Goal: Use online tool/utility: Utilize a website feature to perform a specific function

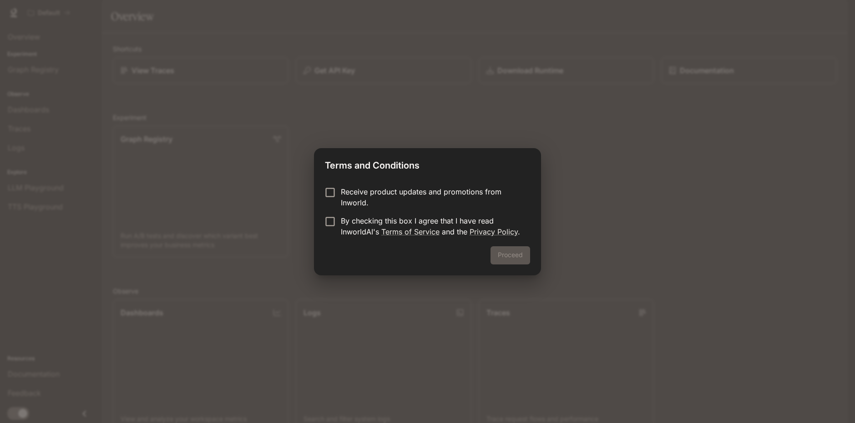
click at [376, 200] on p "Receive product updates and promotions from Inworld." at bounding box center [432, 197] width 182 height 22
click at [362, 225] on p "By checking this box I agree that I have read InworldAI's Terms of Service and …" at bounding box center [432, 227] width 182 height 22
click at [503, 257] on button "Proceed" at bounding box center [510, 256] width 40 height 18
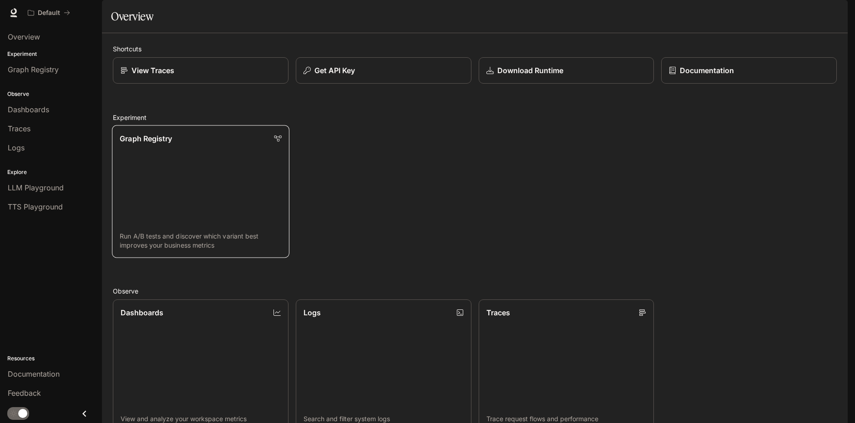
scroll to position [45, 0]
click at [28, 35] on span "Overview" at bounding box center [24, 36] width 32 height 11
click at [65, 186] on div "LLM Playground" at bounding box center [51, 187] width 86 height 11
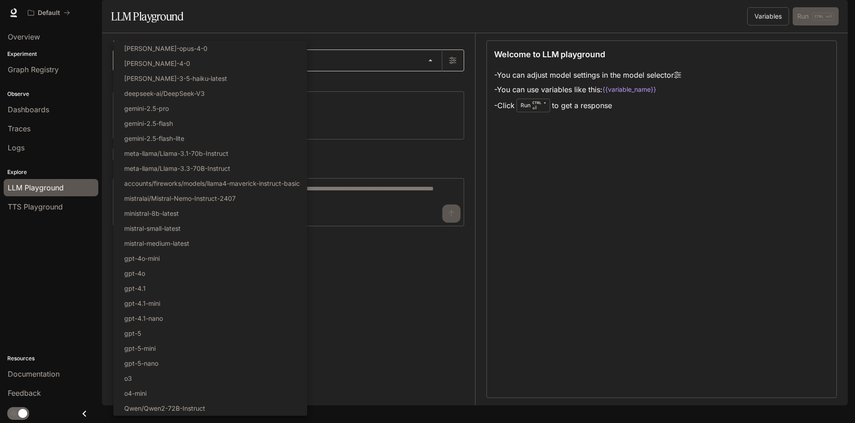
click at [417, 81] on body "Skip to main content Default Documentation Documentation Portal Overview Experi…" at bounding box center [427, 211] width 855 height 423
click at [195, 95] on p "deepseek-ai/DeepSeek-V3" at bounding box center [164, 94] width 81 height 10
type input "**********"
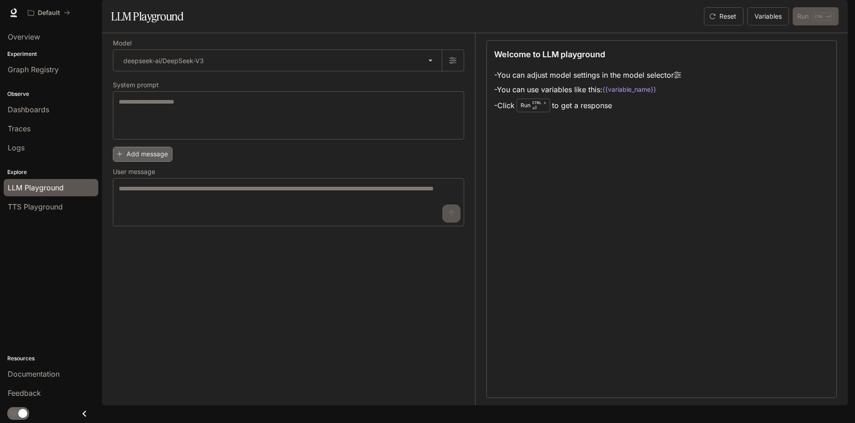
click at [165, 162] on button "Add message" at bounding box center [143, 154] width 60 height 15
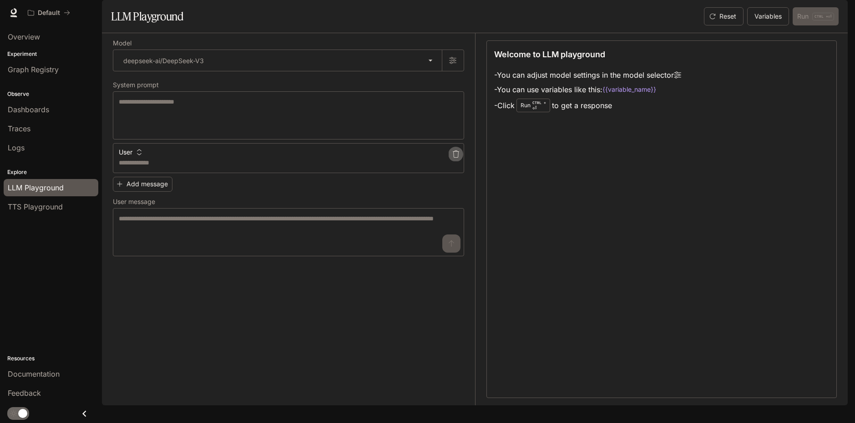
click at [457, 158] on icon "button" at bounding box center [455, 154] width 7 height 7
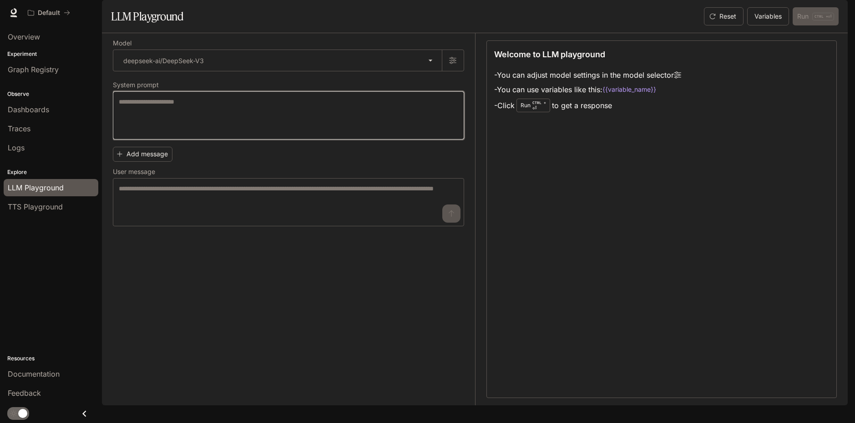
click at [199, 134] on textarea at bounding box center [288, 115] width 339 height 36
type textarea "**********"
click at [148, 162] on button "Add message" at bounding box center [143, 154] width 60 height 15
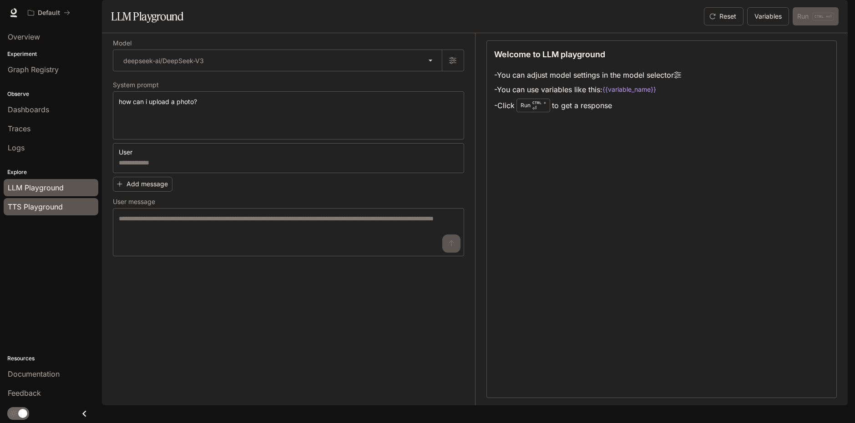
click at [31, 204] on span "TTS Playground" at bounding box center [35, 206] width 55 height 11
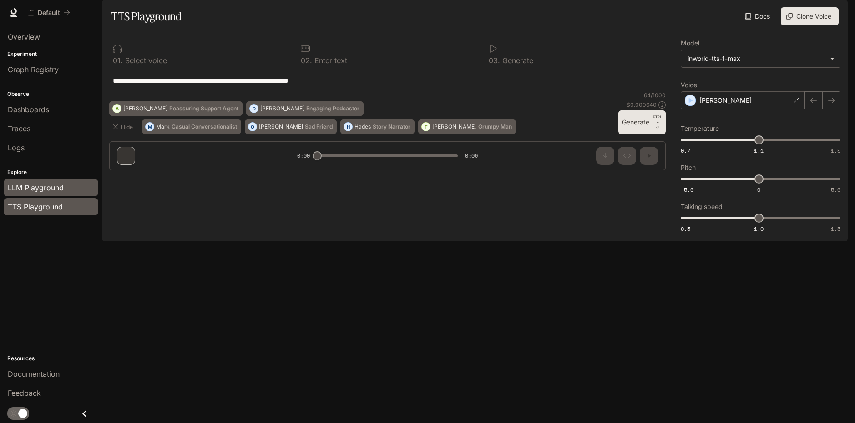
click at [50, 184] on span "LLM Playground" at bounding box center [36, 187] width 56 height 11
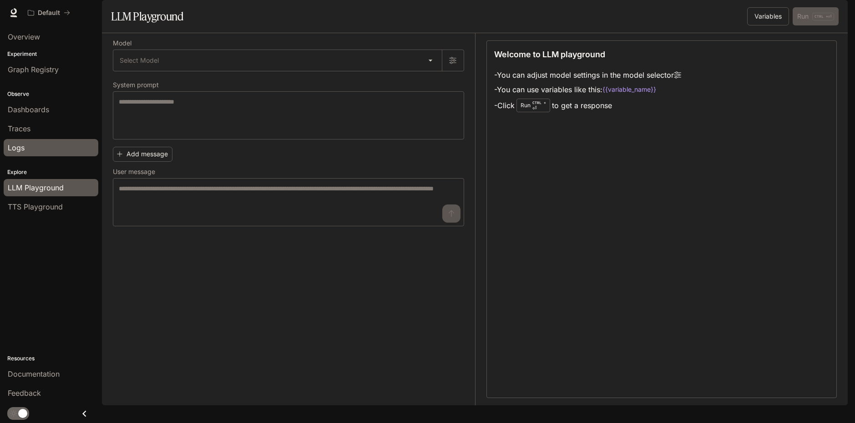
click at [28, 142] on link "Logs" at bounding box center [51, 147] width 95 height 17
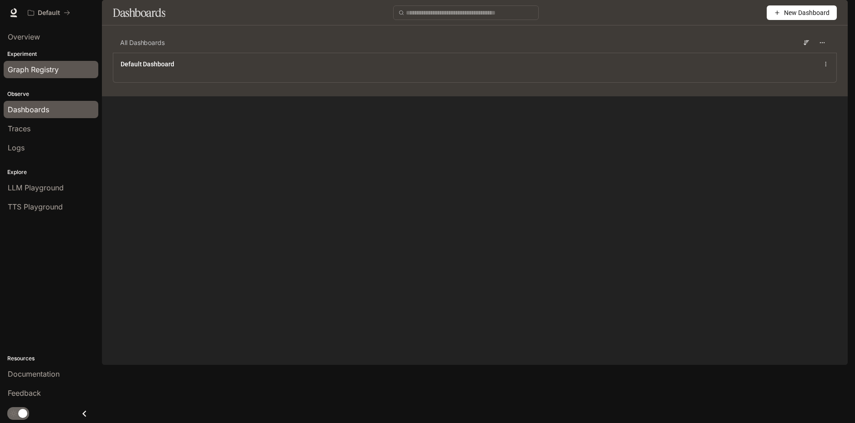
click at [30, 69] on span "Graph Registry" at bounding box center [33, 69] width 51 height 11
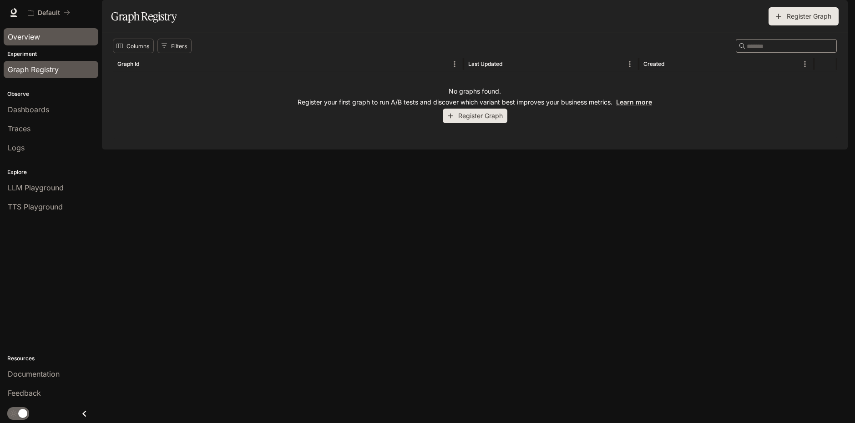
click at [30, 40] on span "Overview" at bounding box center [24, 36] width 32 height 11
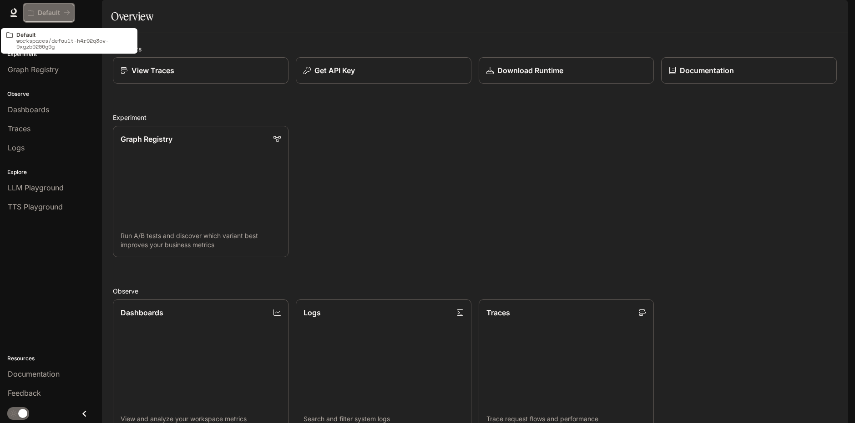
click at [52, 14] on p "Default" at bounding box center [49, 13] width 22 height 8
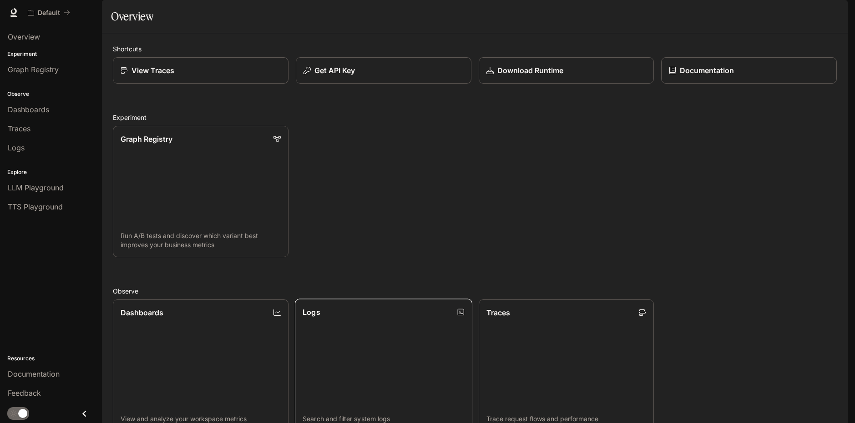
scroll to position [222, 0]
